Goal: Task Accomplishment & Management: Manage account settings

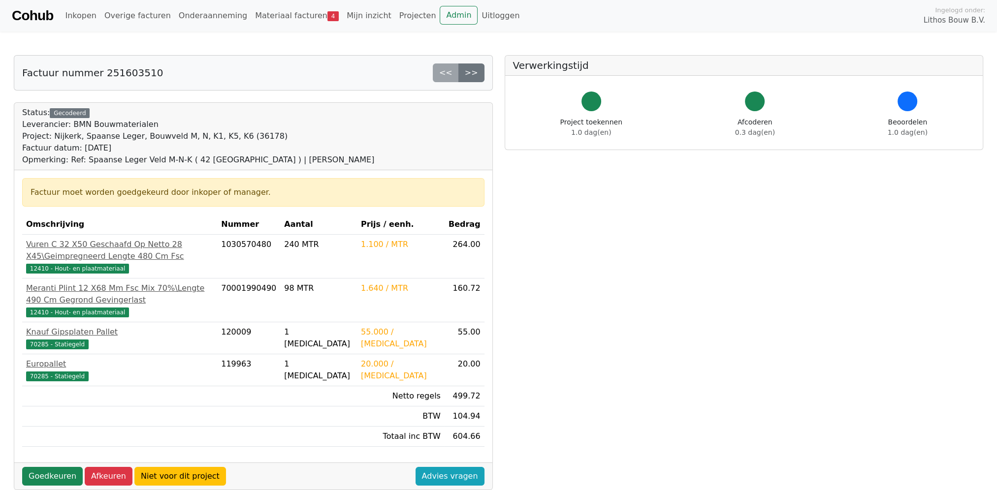
scroll to position [32, 0]
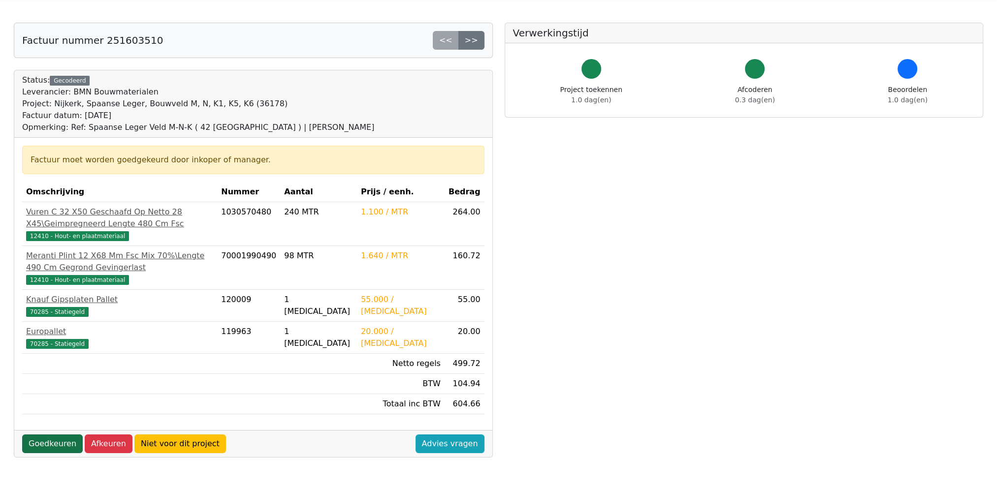
click at [55, 443] on link "Goedkeuren" at bounding box center [52, 444] width 61 height 19
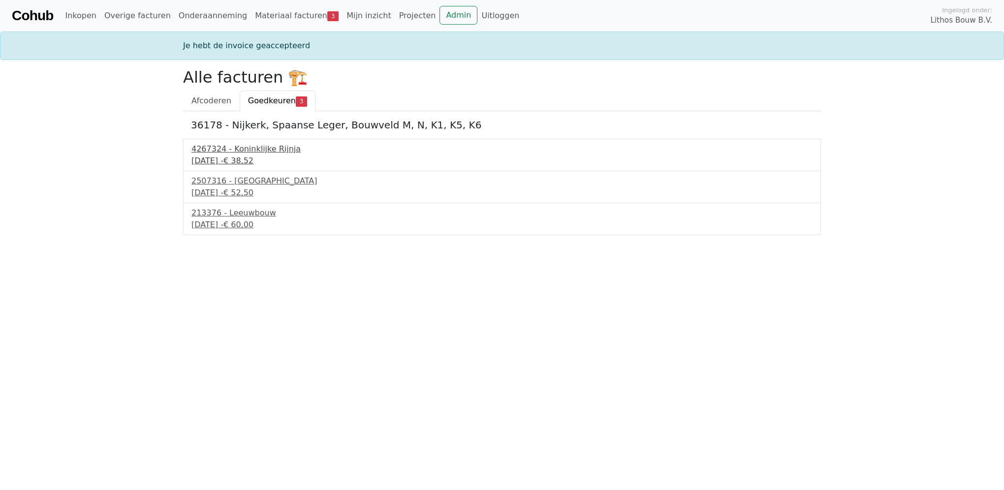
click at [256, 164] on div "15 september 2025 - € 38,52" at bounding box center [501, 161] width 621 height 12
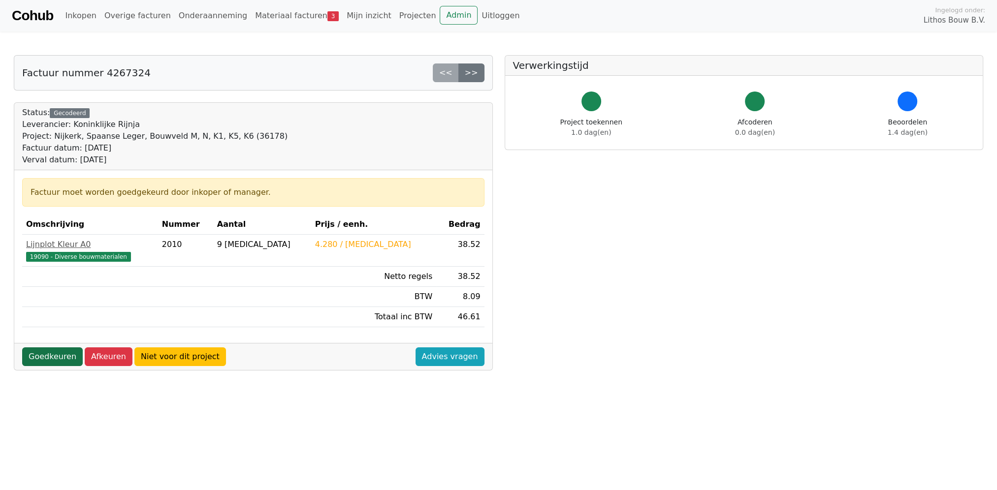
click at [47, 354] on link "Goedkeuren" at bounding box center [52, 356] width 61 height 19
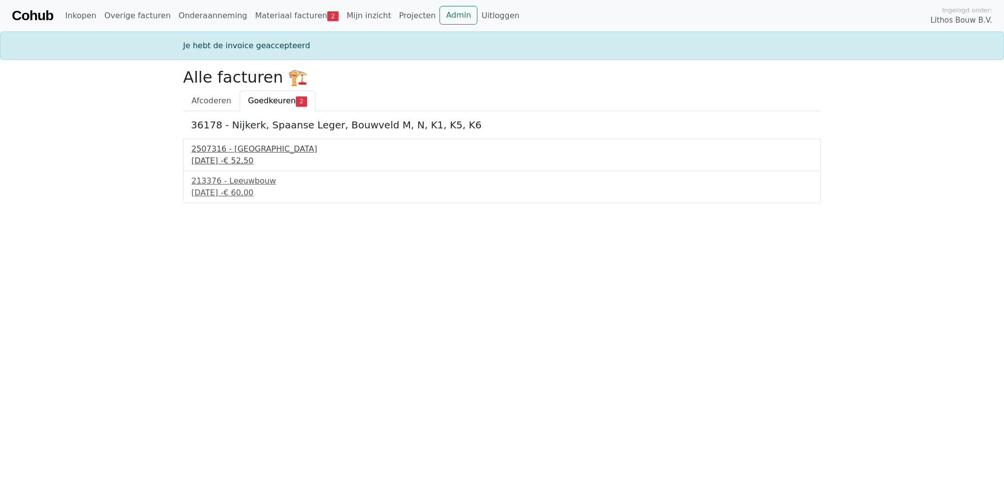
click at [259, 152] on div "2507316 - Aberson" at bounding box center [501, 149] width 621 height 12
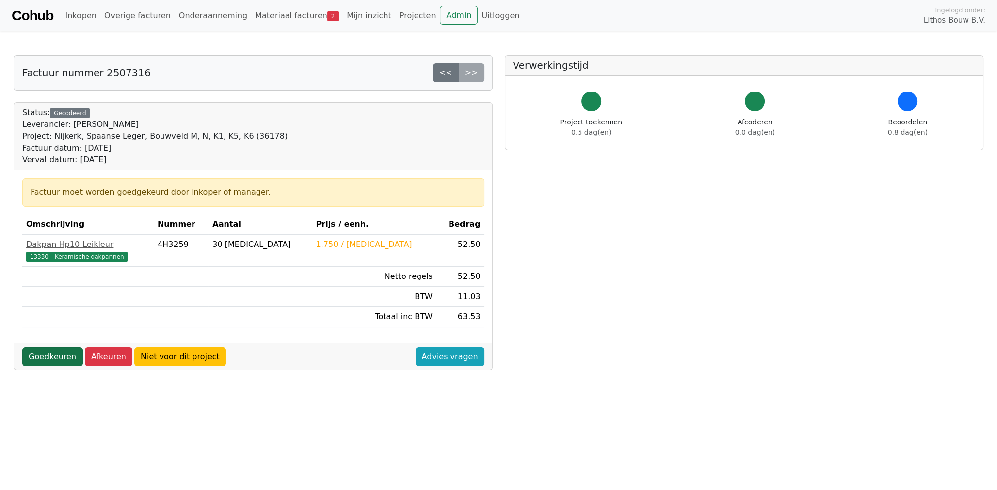
click at [44, 353] on link "Goedkeuren" at bounding box center [52, 356] width 61 height 19
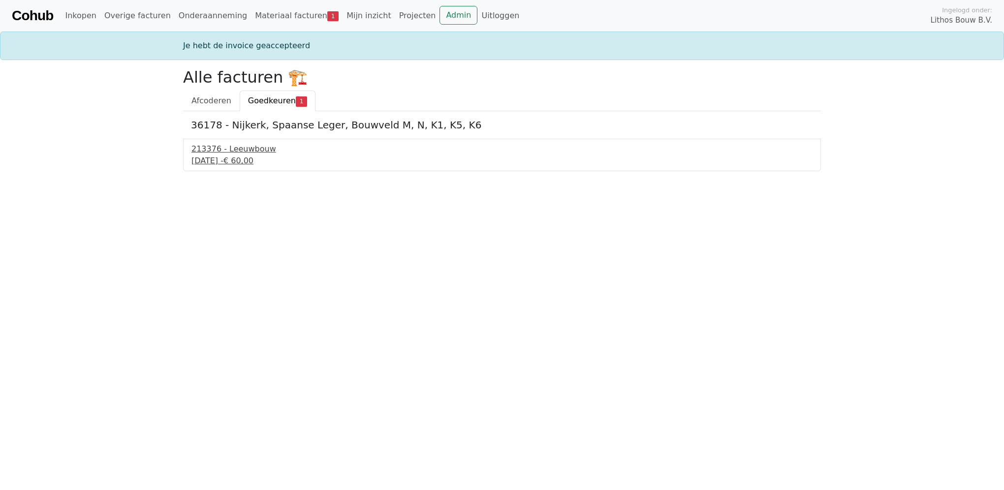
click at [251, 147] on div "213376 - Leeuwbouw" at bounding box center [501, 149] width 621 height 12
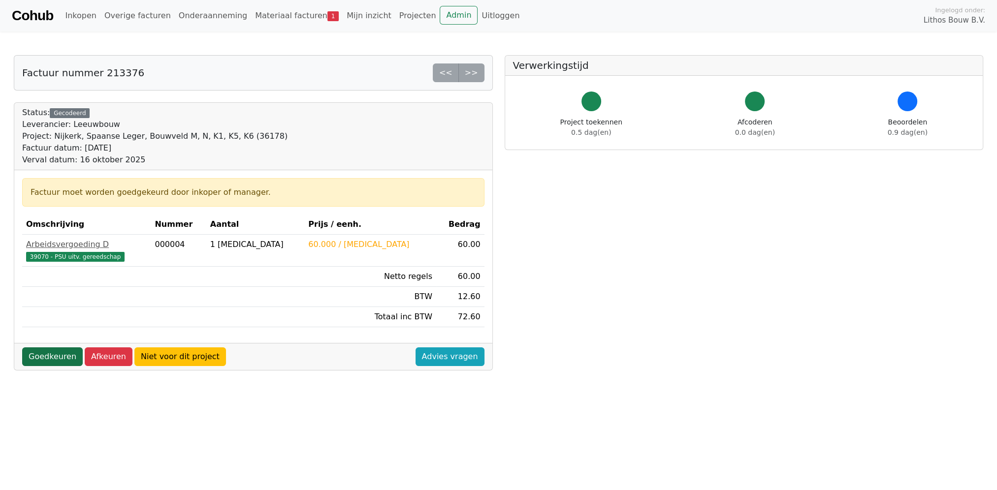
click at [37, 357] on link "Goedkeuren" at bounding box center [52, 356] width 61 height 19
